Goal: Transaction & Acquisition: Purchase product/service

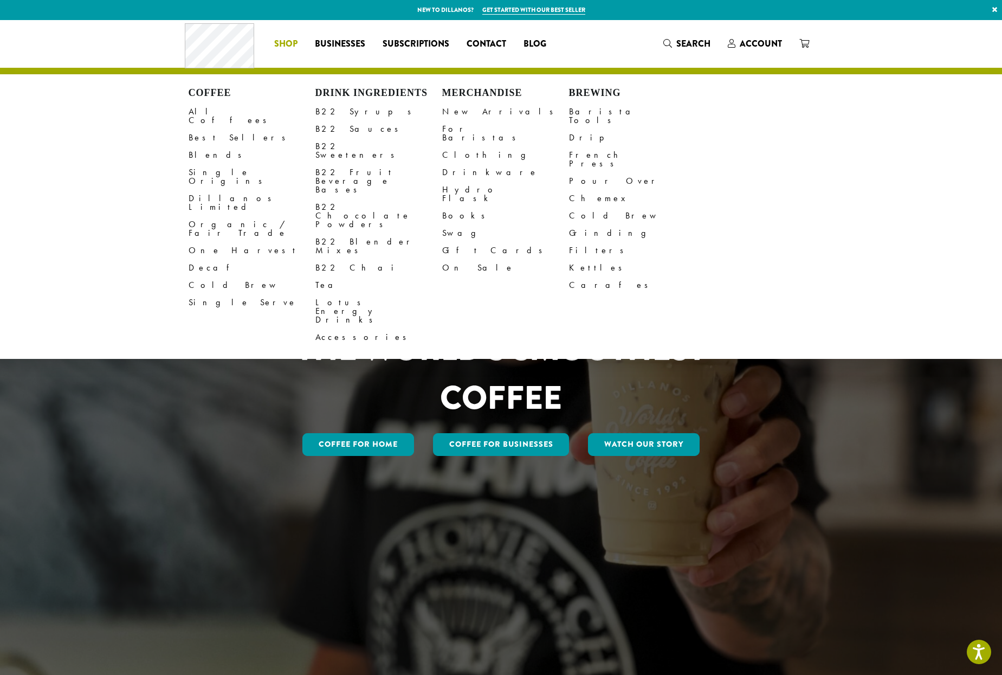
click at [287, 40] on span "Shop" at bounding box center [285, 44] width 23 height 14
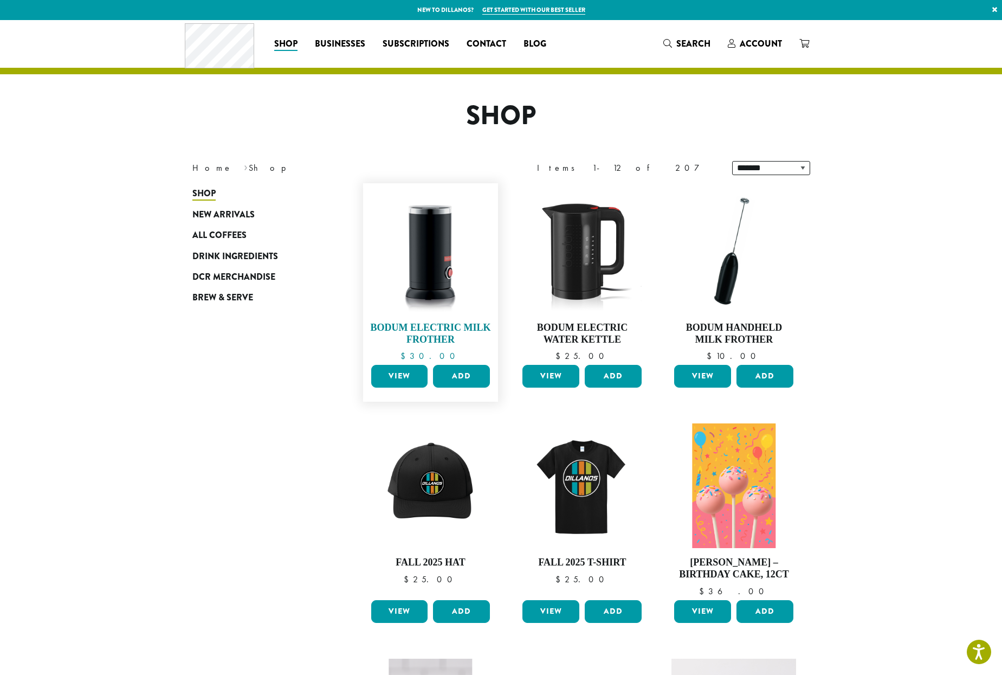
click at [444, 239] on img at bounding box center [430, 251] width 125 height 125
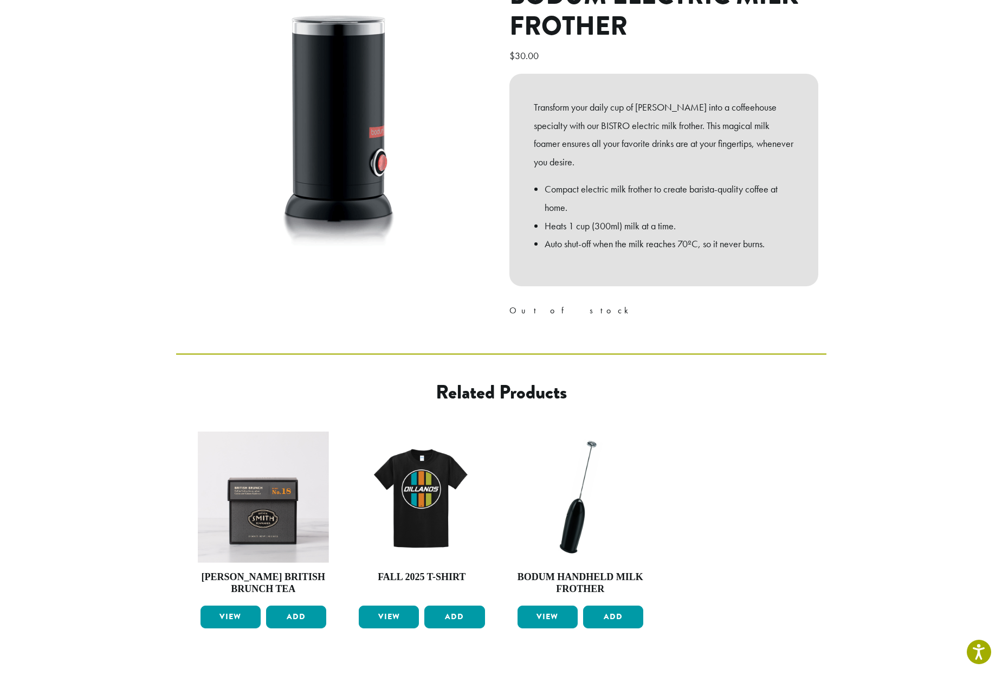
scroll to position [256, 0]
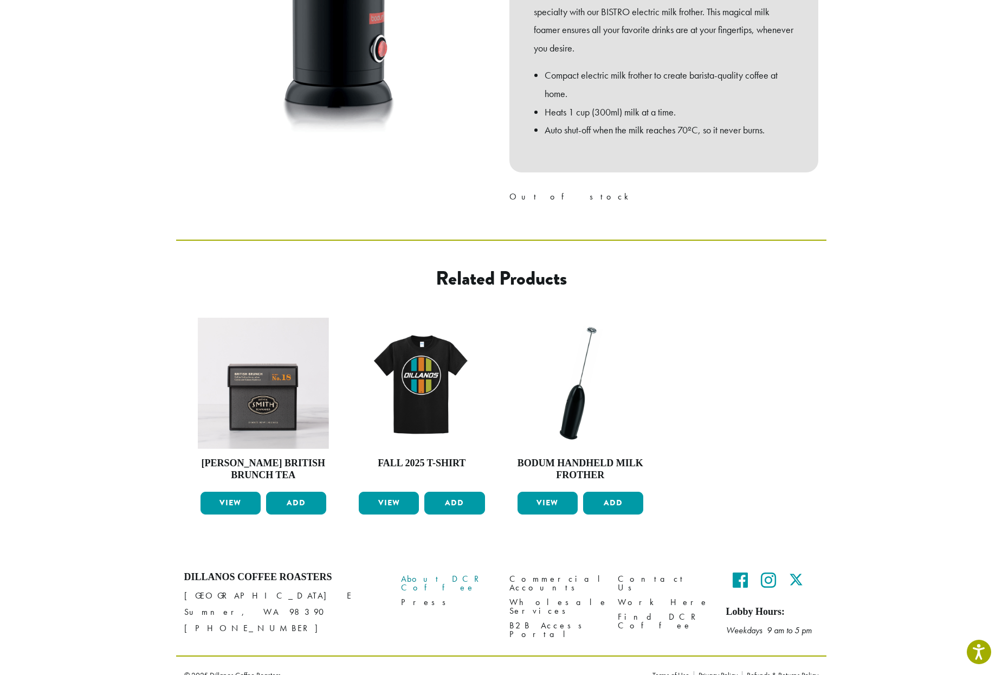
click at [435, 571] on link "About DCR Coffee" at bounding box center [447, 582] width 92 height 23
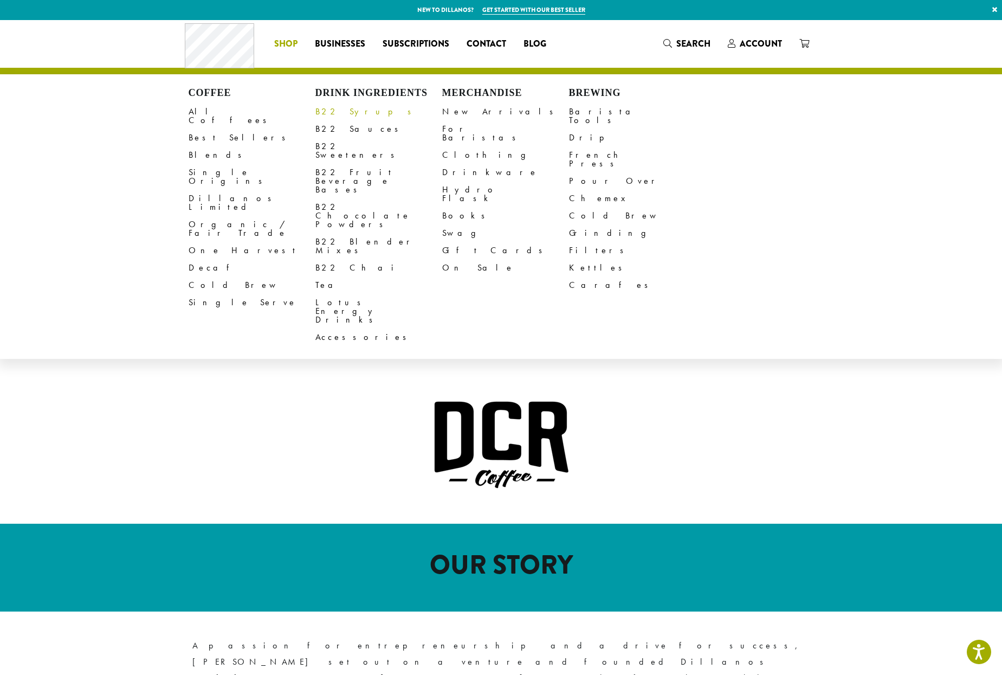
click at [335, 106] on link "B22 Syrups" at bounding box center [378, 111] width 127 height 17
